Goal: Information Seeking & Learning: Understand process/instructions

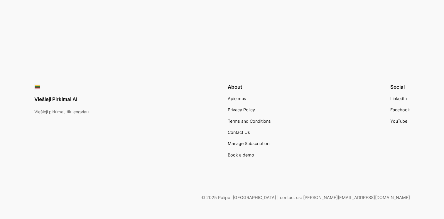
scroll to position [393, 0]
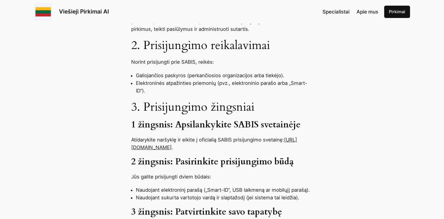
scroll to position [321, 0]
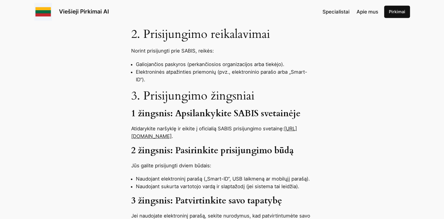
click at [137, 126] on link "https://sabis.eviesiejipirkimai.lt" at bounding box center [214, 132] width 166 height 13
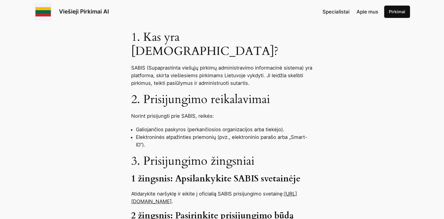
scroll to position [267, 0]
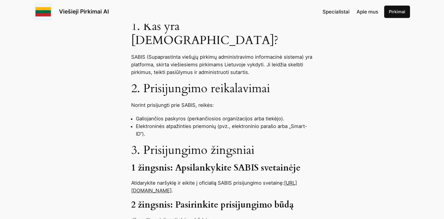
click at [131, 180] on link "https://sabis.eviesiejipirkimai.lt" at bounding box center [214, 186] width 166 height 13
drag, startPoint x: 131, startPoint y: 176, endPoint x: 204, endPoint y: 178, distance: 72.2
click at [204, 179] on p "Atidarykite naršyklę ir eikite į oficialią SABIS prisijungimo svetainę: https:/…" at bounding box center [222, 186] width 182 height 15
copy p "https://sabis.eviesiejipirkimai.lt ."
